Goal: Find specific page/section: Find specific page/section

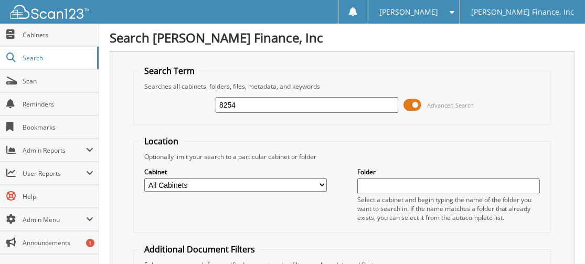
type input "8254"
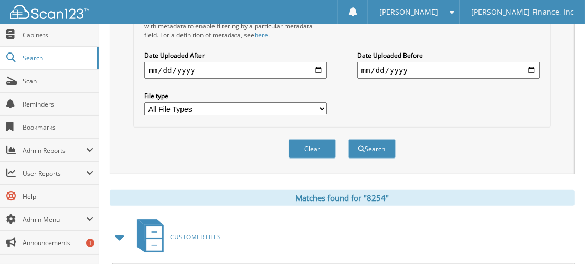
scroll to position [680, 0]
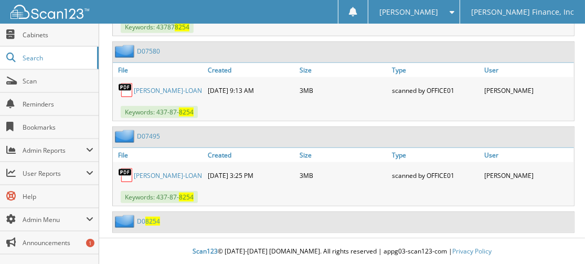
click at [148, 221] on span "8254" at bounding box center [152, 221] width 15 height 9
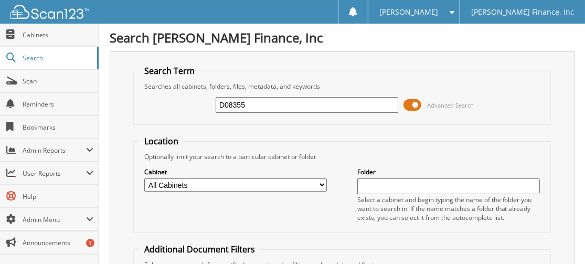
type input "D08355"
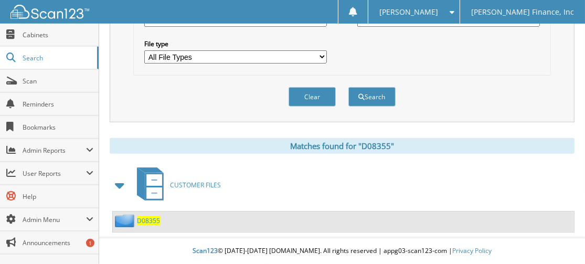
scroll to position [345, 0]
click at [147, 219] on span "D08355" at bounding box center [148, 220] width 23 height 9
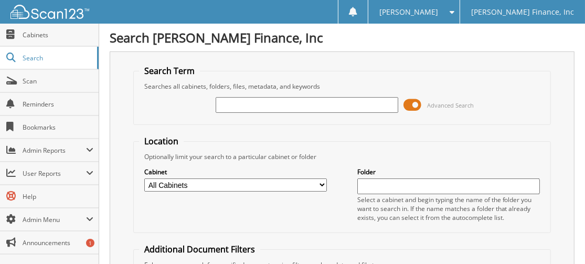
click at [255, 112] on input "text" at bounding box center [307, 105] width 183 height 16
type input "D08326"
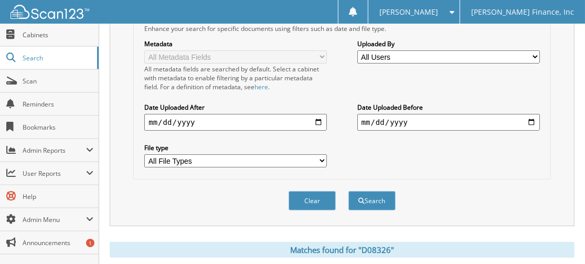
scroll to position [335, 0]
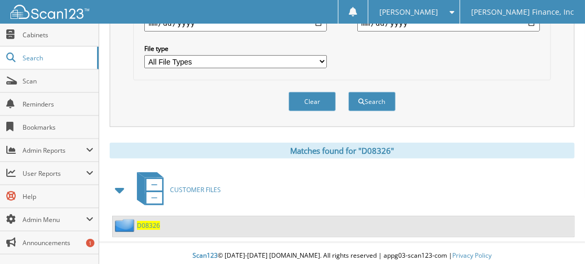
click at [150, 230] on span "D08326" at bounding box center [148, 225] width 23 height 9
